Goal: Task Accomplishment & Management: Use online tool/utility

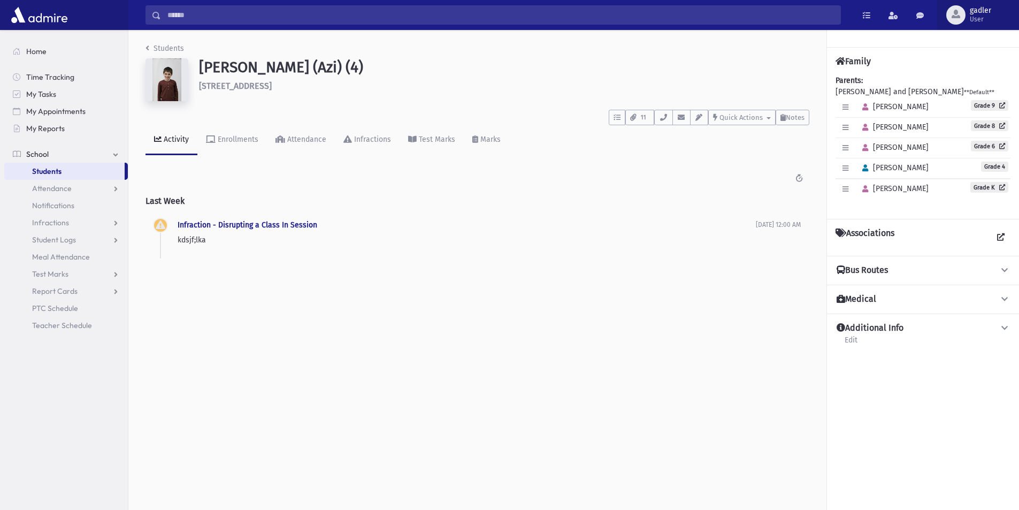
click at [982, 10] on span "gadler" at bounding box center [979, 10] width 21 height 9
click at [974, 109] on link "Logout" at bounding box center [973, 109] width 86 height 20
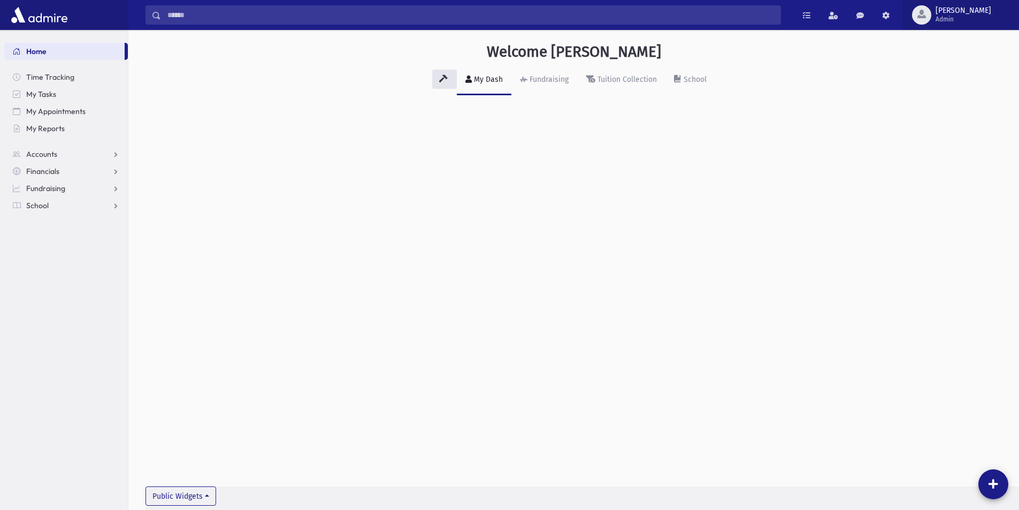
click at [979, 11] on span "[PERSON_NAME]" at bounding box center [963, 10] width 56 height 9
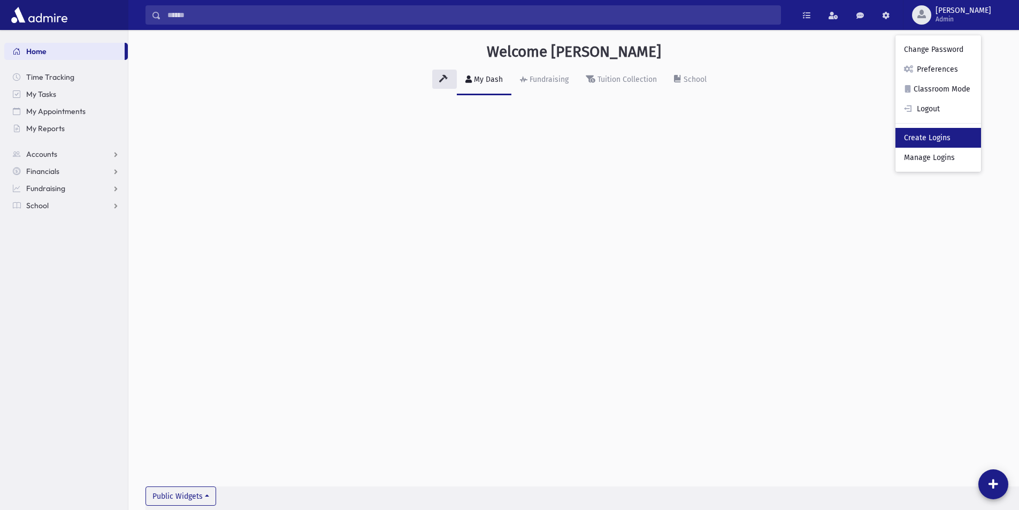
click at [965, 135] on link "Create Logins" at bounding box center [938, 138] width 86 height 20
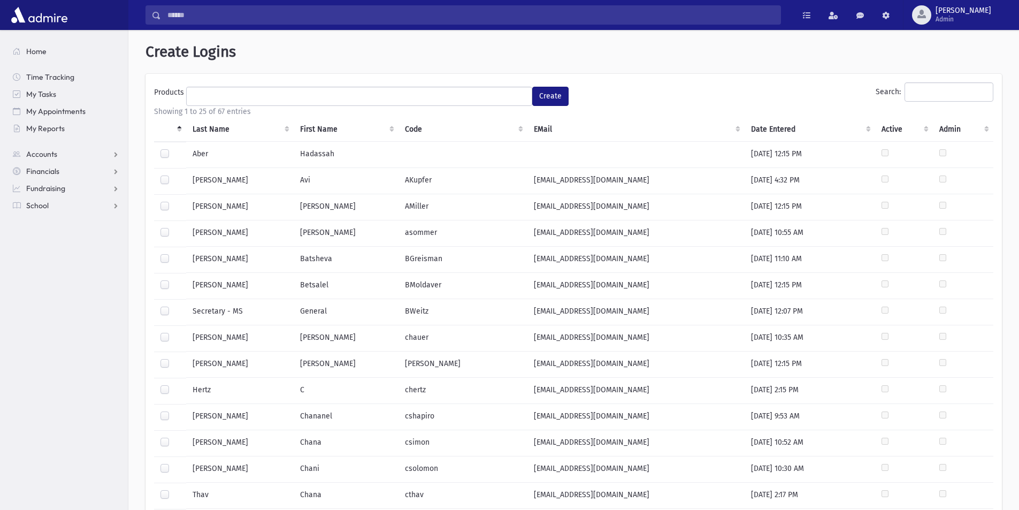
click at [295, 93] on ul at bounding box center [359, 95] width 345 height 16
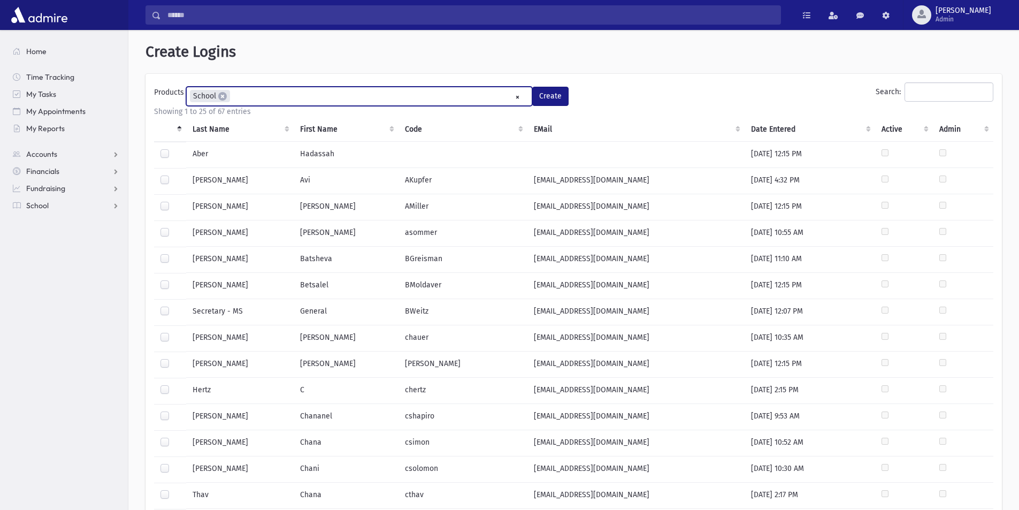
select select "*"
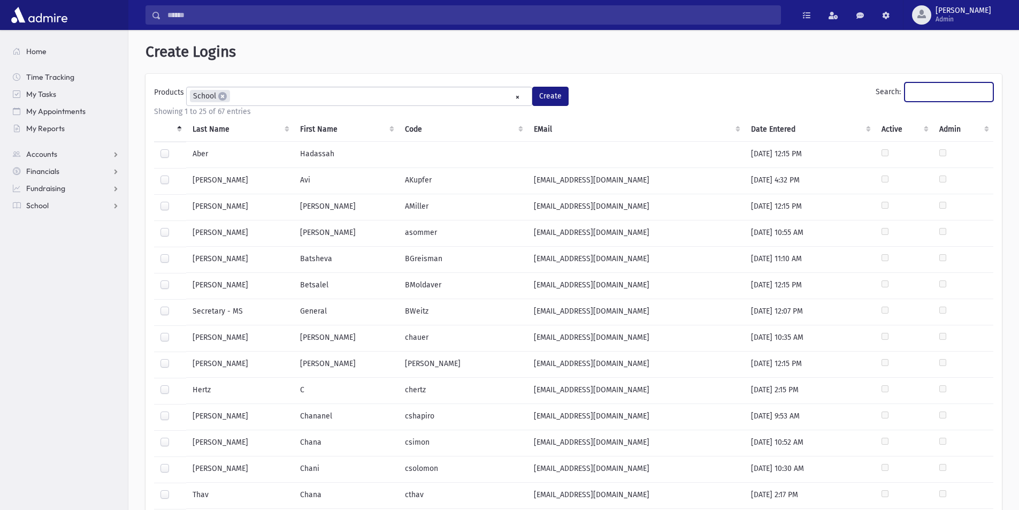
click at [922, 92] on input "Search:" at bounding box center [948, 91] width 89 height 19
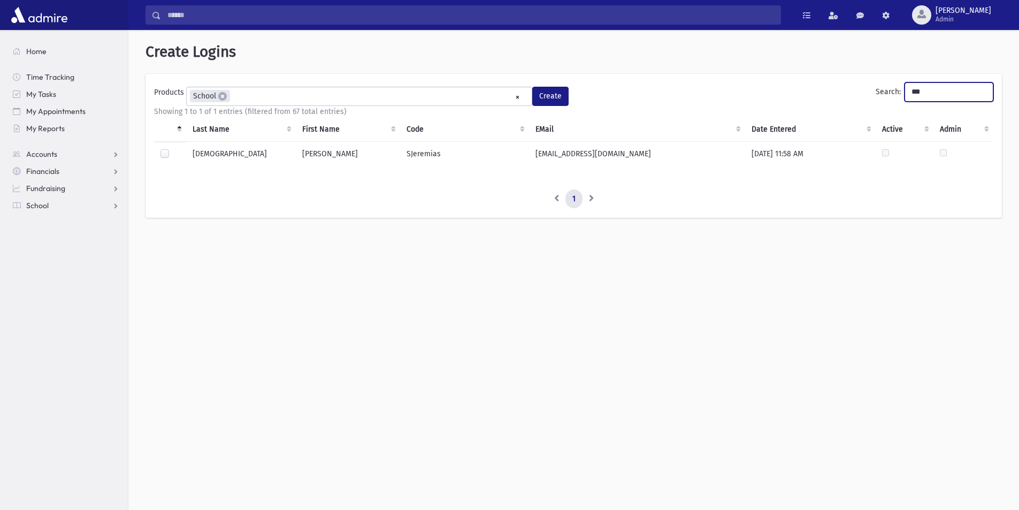
type input "***"
click at [173, 149] on label at bounding box center [173, 149] width 0 height 0
click at [549, 92] on button "Create" at bounding box center [550, 96] width 36 height 19
